Goal: Download file/media

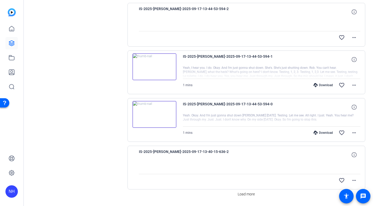
scroll to position [413, 0]
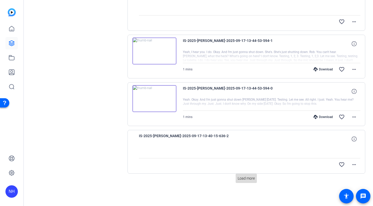
click at [247, 178] on span "Load more" at bounding box center [246, 178] width 17 height 5
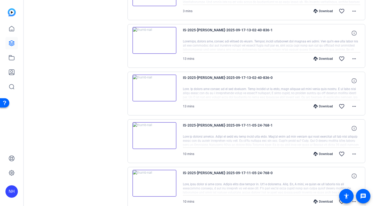
scroll to position [665, 0]
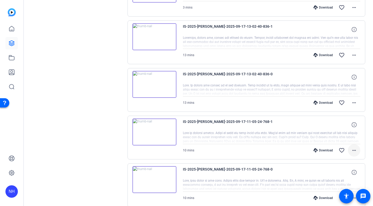
click at [355, 149] on mat-icon "more_horiz" at bounding box center [354, 150] width 6 height 6
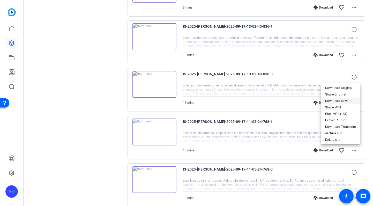
click at [346, 100] on span "Download MP4" at bounding box center [340, 101] width 31 height 6
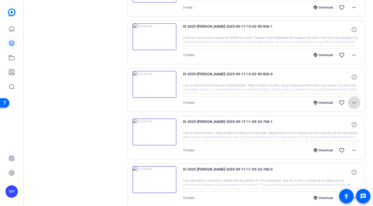
click at [353, 101] on mat-icon "more_horiz" at bounding box center [354, 103] width 6 height 6
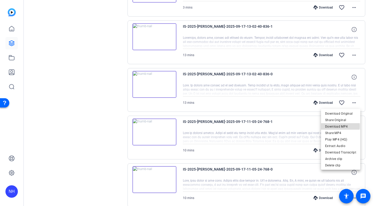
click at [336, 126] on span "Download MP4" at bounding box center [340, 126] width 31 height 6
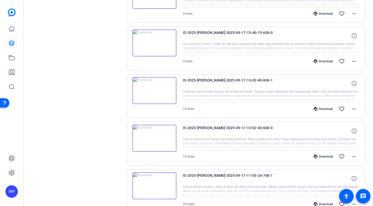
scroll to position [611, 0]
click at [354, 109] on mat-icon "more_horiz" at bounding box center [354, 109] width 6 height 6
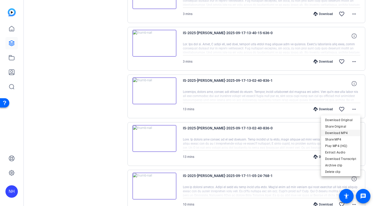
click at [345, 132] on span "Download MP4" at bounding box center [340, 133] width 31 height 6
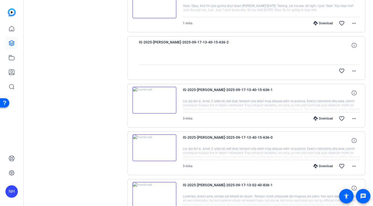
click at [200, 53] on div at bounding box center [250, 57] width 222 height 13
click at [92, 57] on div "Sessions Scripts Sessions more_horiz IS-2025 Sep 15, 2025 @ 8:24 AM Enter Sessi…" at bounding box center [77, 57] width 86 height 1051
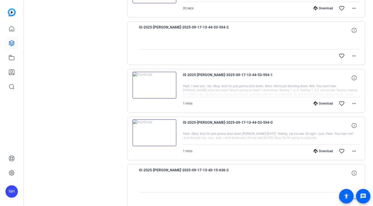
scroll to position [413, 0]
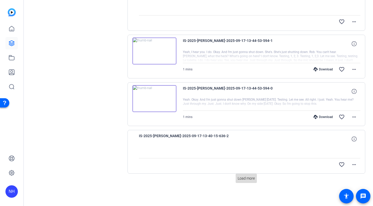
click at [251, 178] on span "Load more" at bounding box center [246, 178] width 17 height 5
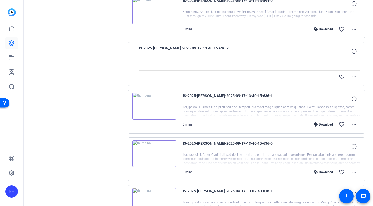
scroll to position [499, 0]
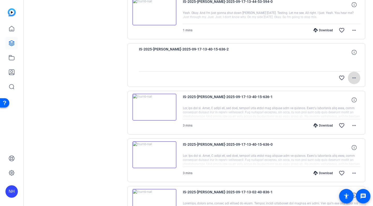
click at [355, 78] on mat-icon "more_horiz" at bounding box center [354, 78] width 6 height 6
click at [73, 56] on div at bounding box center [186, 103] width 373 height 206
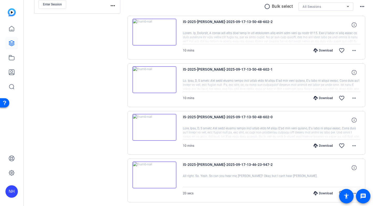
scroll to position [0, 0]
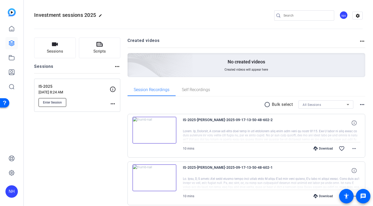
click at [51, 103] on span "Enter Session" at bounding box center [52, 102] width 19 height 4
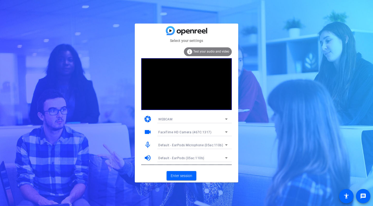
click at [181, 163] on div at bounding box center [193, 165] width 78 height 6
click at [187, 173] on span "Enter session" at bounding box center [181, 175] width 21 height 5
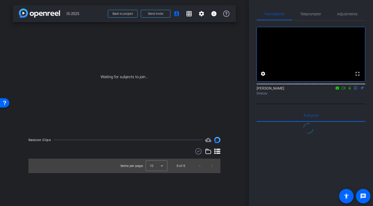
click at [349, 90] on icon at bounding box center [350, 88] width 4 height 4
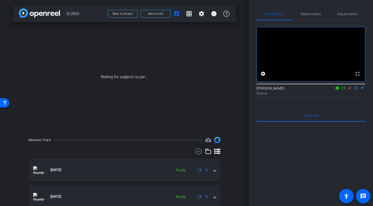
click at [344, 90] on icon at bounding box center [344, 88] width 4 height 4
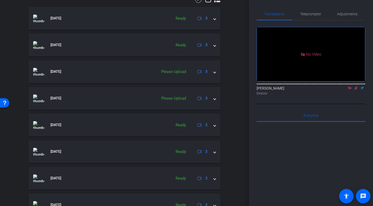
scroll to position [156, 0]
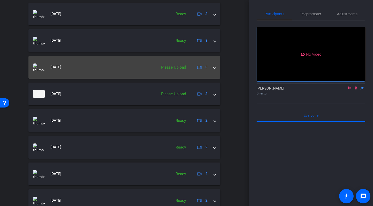
click at [215, 68] on span at bounding box center [215, 66] width 2 height 5
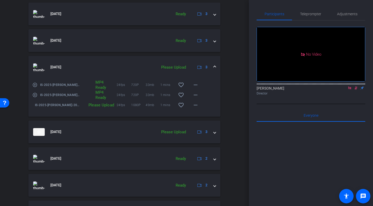
click at [215, 68] on span at bounding box center [215, 66] width 2 height 5
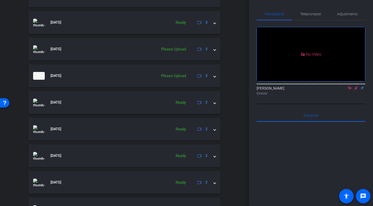
scroll to position [175, 0]
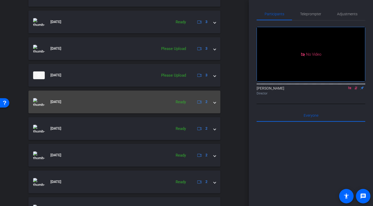
click at [215, 101] on span at bounding box center [215, 101] width 2 height 5
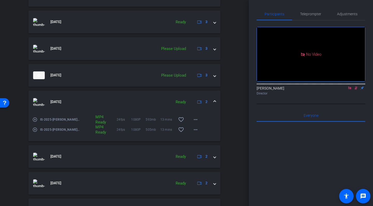
click at [215, 101] on span at bounding box center [215, 101] width 2 height 5
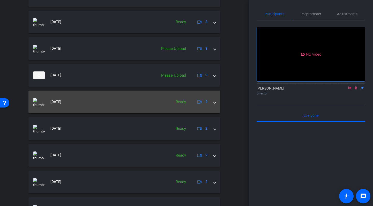
click at [215, 101] on span at bounding box center [215, 101] width 2 height 5
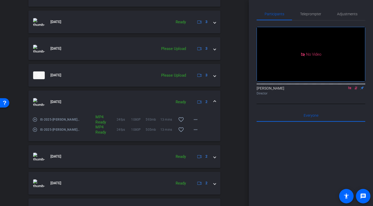
click at [215, 101] on span at bounding box center [215, 101] width 2 height 5
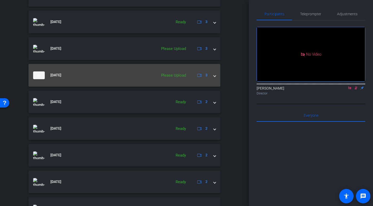
click at [214, 76] on span at bounding box center [215, 74] width 2 height 5
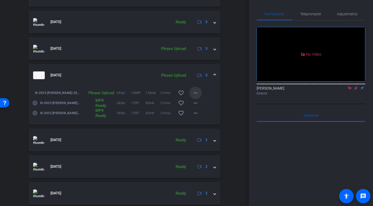
click at [196, 93] on mat-icon "more_horiz" at bounding box center [196, 93] width 6 height 6
click at [200, 103] on span "Upload" at bounding box center [204, 104] width 21 height 6
